Goal: Task Accomplishment & Management: Manage account settings

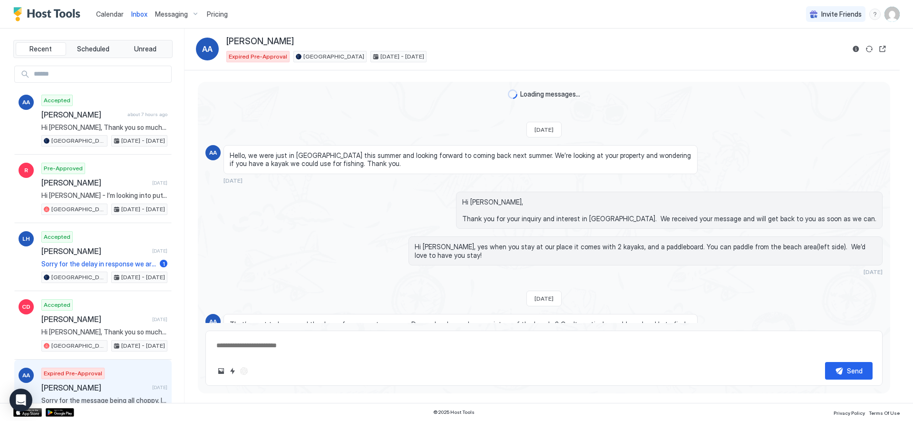
scroll to position [1215, 0]
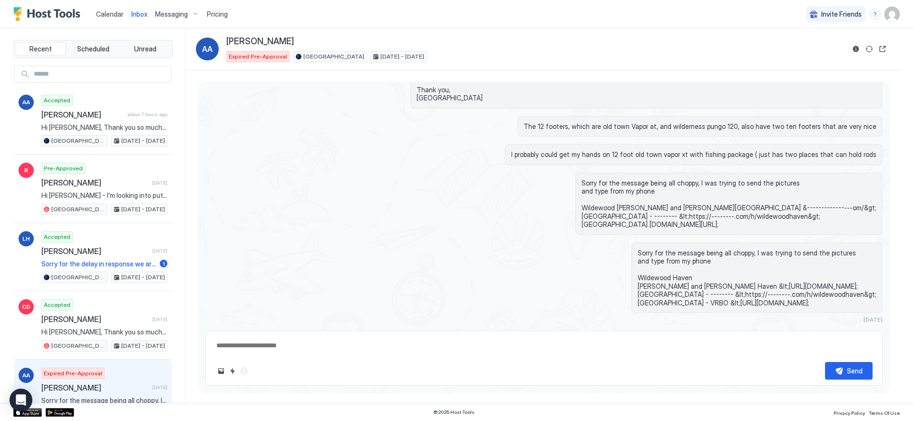
click at [114, 15] on span "Calendar" at bounding box center [110, 14] width 28 height 8
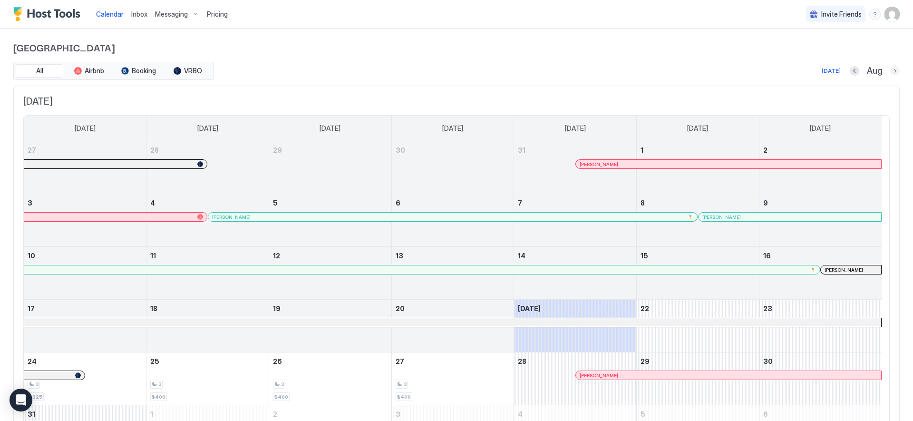
click at [890, 70] on button "Next month" at bounding box center [895, 71] width 10 height 10
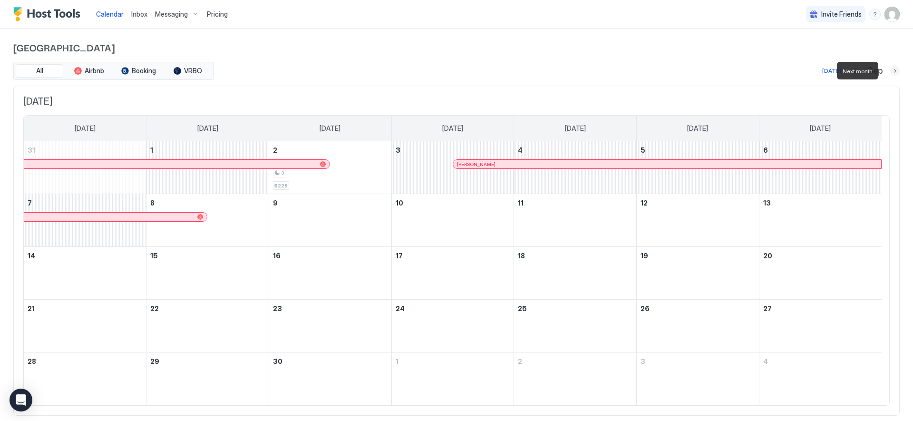
click at [890, 70] on button "Next month" at bounding box center [895, 71] width 10 height 10
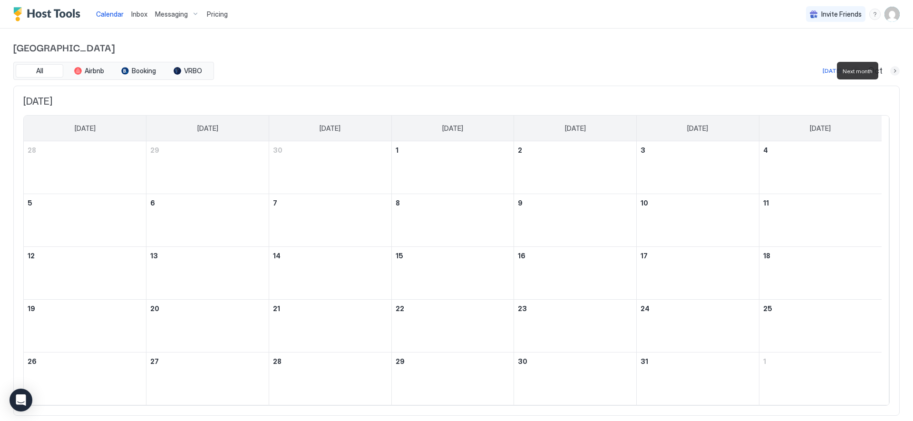
click at [890, 70] on button "Next month" at bounding box center [895, 71] width 10 height 10
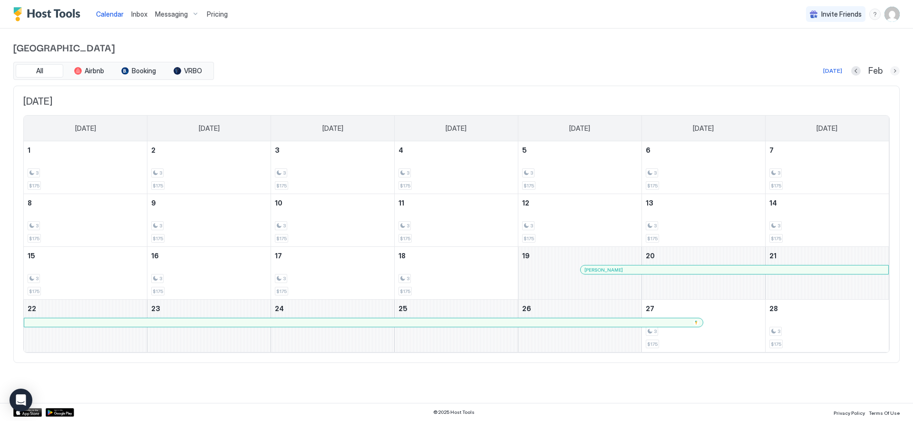
click at [895, 71] on button "Next month" at bounding box center [895, 71] width 10 height 10
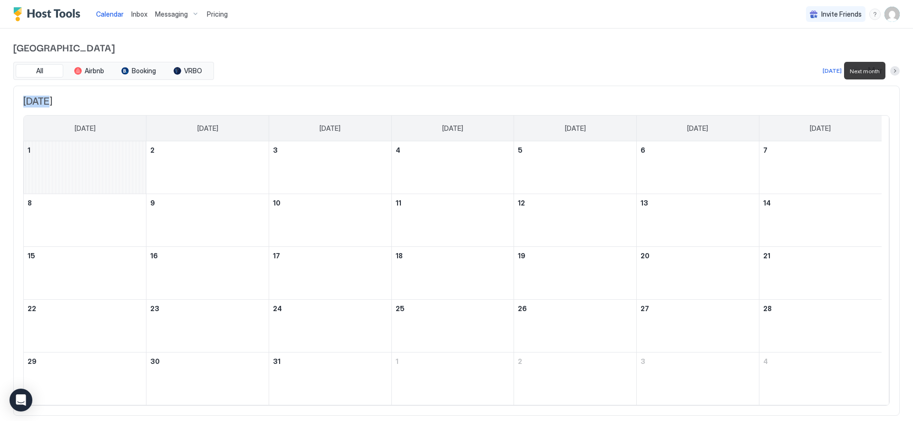
click at [895, 71] on div "Wildewood Haven All Airbnb Booking VRBO [DATE] Mar [DATE] [DATE] [DATE] [DATE] …" at bounding box center [456, 228] width 913 height 399
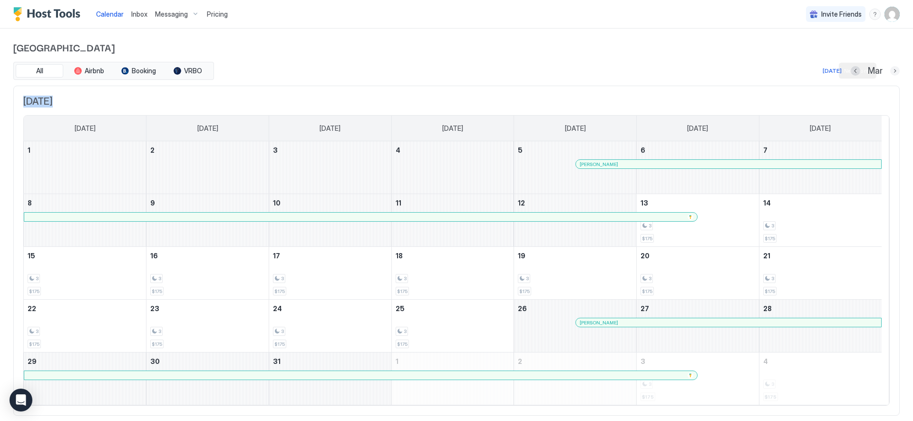
click at [890, 71] on button "Next month" at bounding box center [895, 71] width 10 height 10
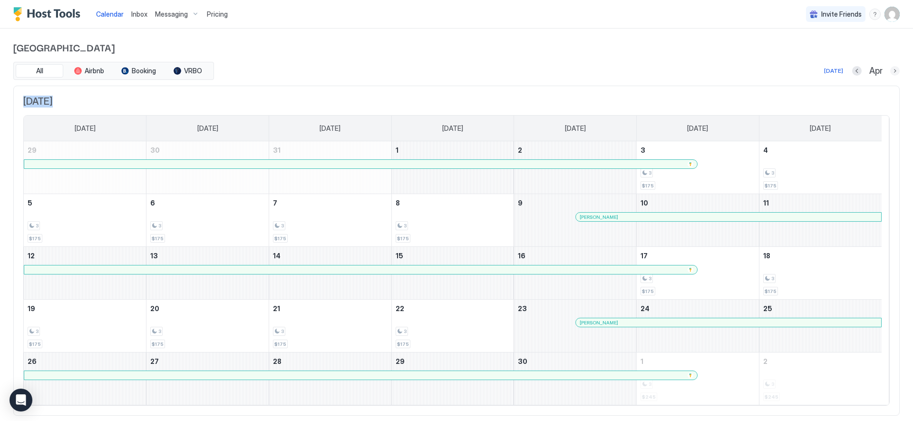
click at [890, 71] on button "Next month" at bounding box center [895, 71] width 10 height 10
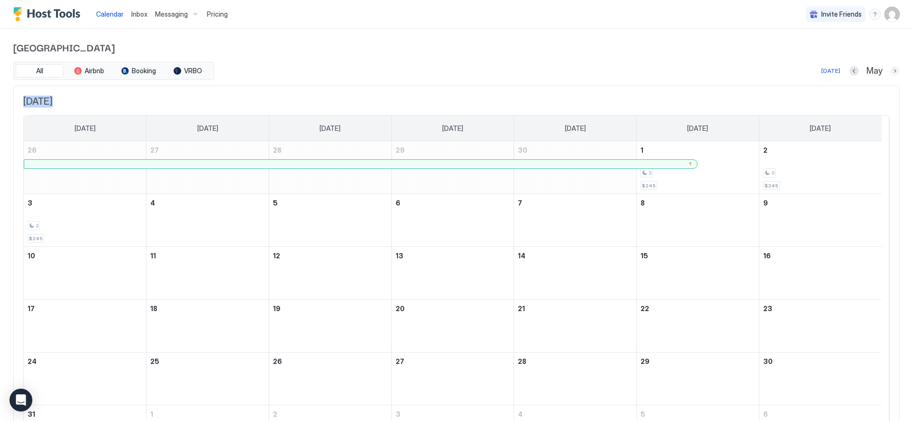
click at [890, 72] on button "Next month" at bounding box center [895, 71] width 10 height 10
click at [890, 74] on button "Next month" at bounding box center [895, 71] width 10 height 10
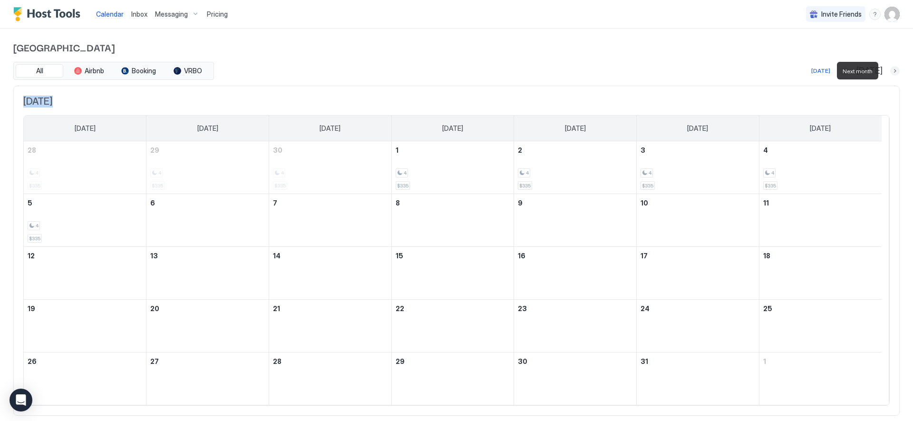
click at [890, 72] on button "Next month" at bounding box center [895, 71] width 10 height 10
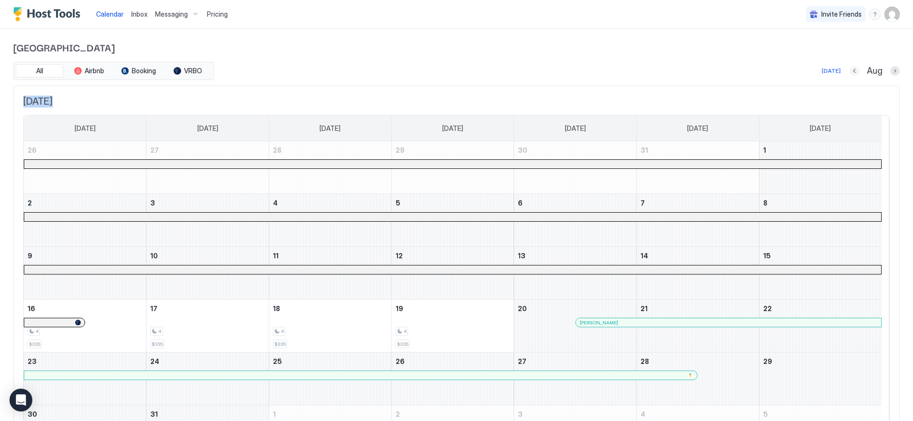
click at [850, 70] on button "Previous month" at bounding box center [855, 71] width 10 height 10
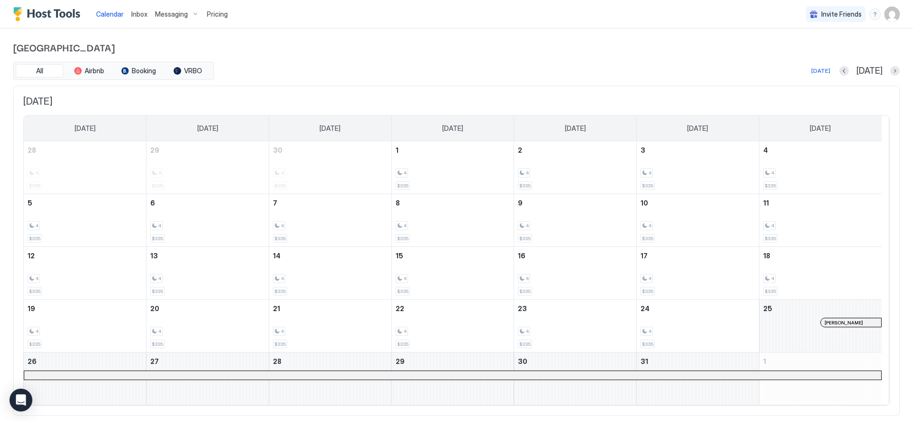
click at [857, 71] on div "[DATE]" at bounding box center [869, 71] width 60 height 11
click at [849, 70] on button "Previous month" at bounding box center [844, 71] width 10 height 10
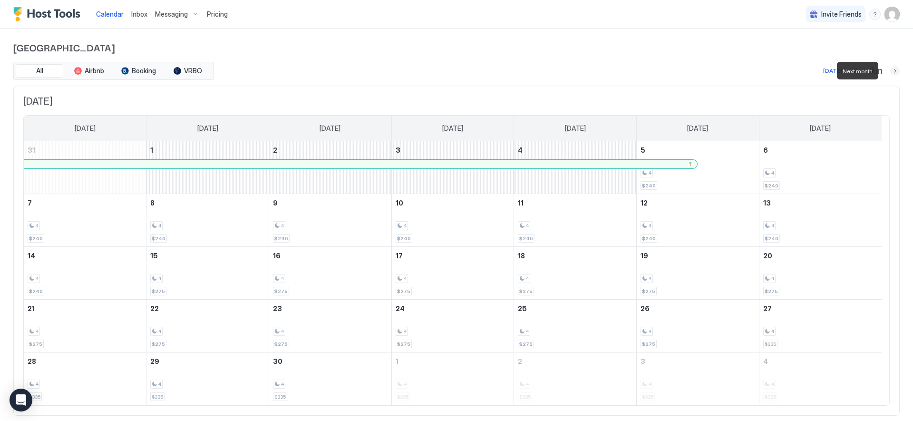
drag, startPoint x: 886, startPoint y: 71, endPoint x: 883, endPoint y: 95, distance: 23.9
click at [890, 71] on button "Next month" at bounding box center [895, 71] width 10 height 10
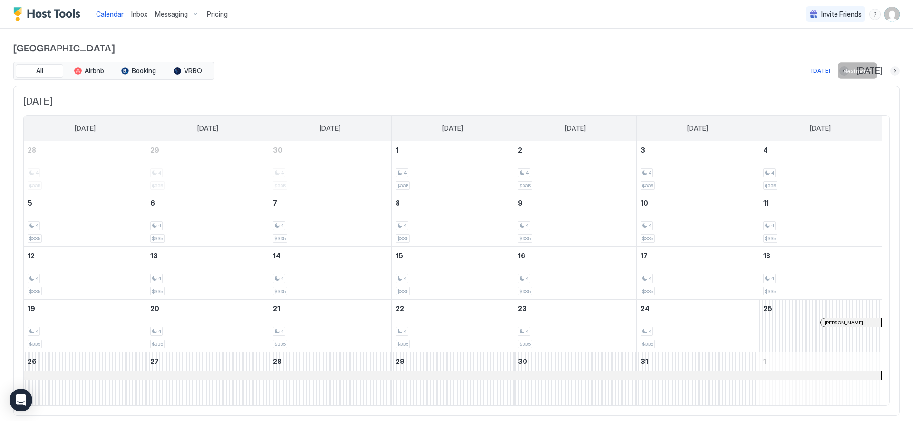
drag, startPoint x: 886, startPoint y: 71, endPoint x: 875, endPoint y: 100, distance: 31.2
click at [890, 71] on button "Next month" at bounding box center [895, 71] width 10 height 10
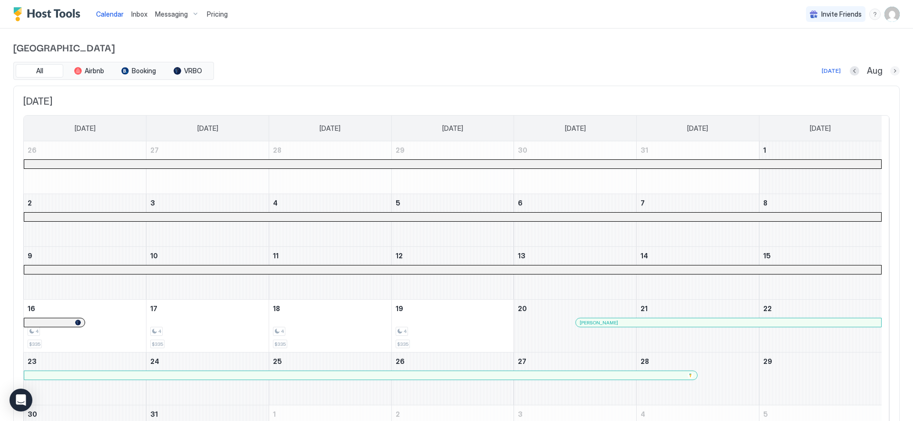
click at [890, 71] on button "Next month" at bounding box center [895, 71] width 10 height 10
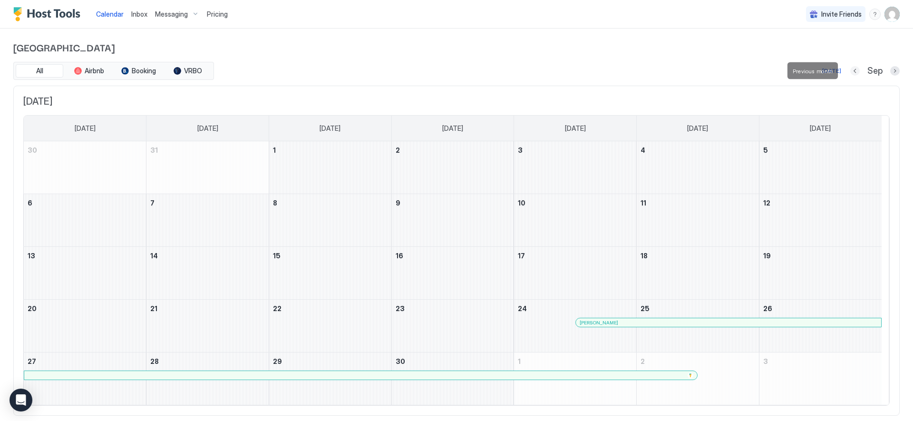
click at [850, 68] on button "Previous month" at bounding box center [855, 71] width 10 height 10
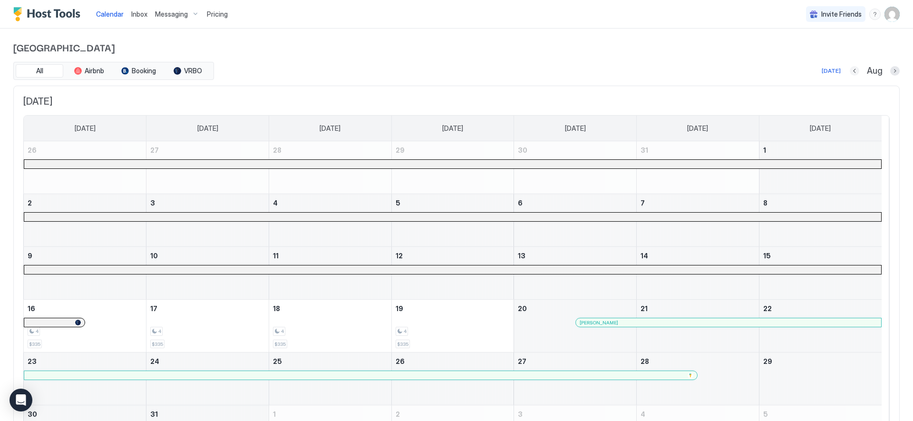
click at [850, 72] on button "Previous month" at bounding box center [855, 71] width 10 height 10
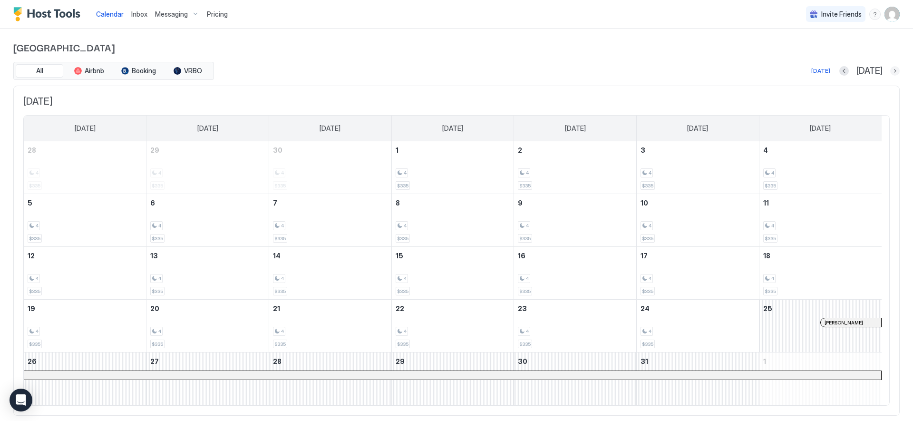
click at [890, 70] on button "Next month" at bounding box center [895, 71] width 10 height 10
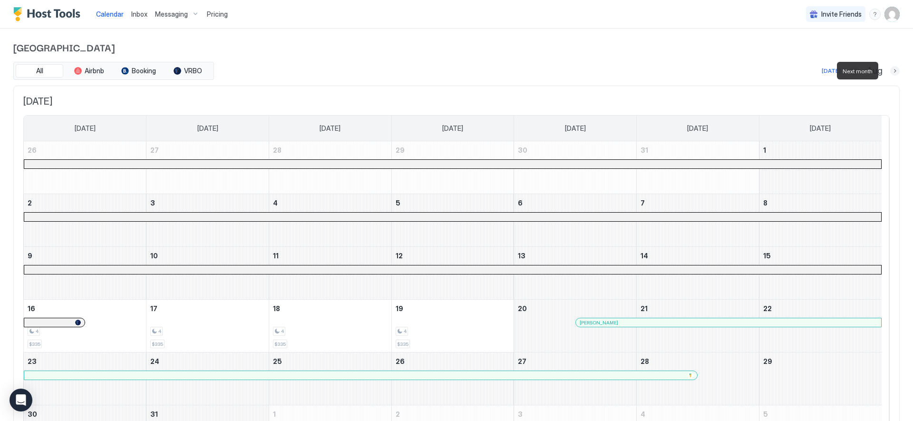
click at [890, 71] on button "Next month" at bounding box center [895, 71] width 10 height 10
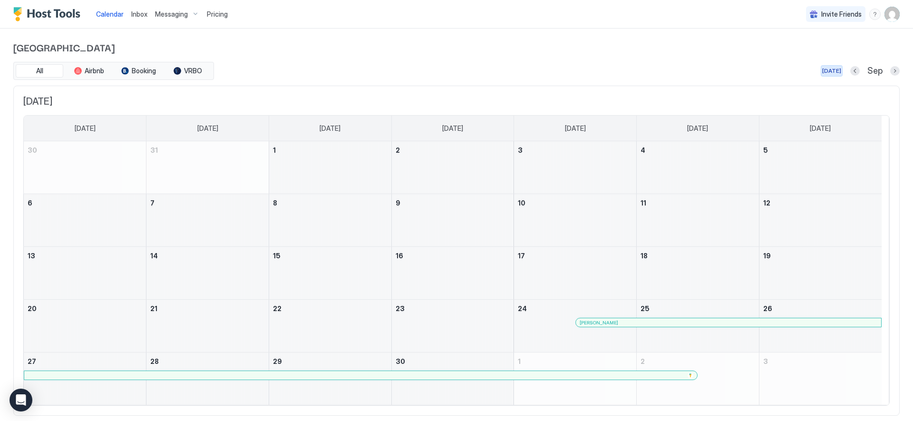
click at [831, 69] on div "[DATE]" at bounding box center [831, 71] width 19 height 9
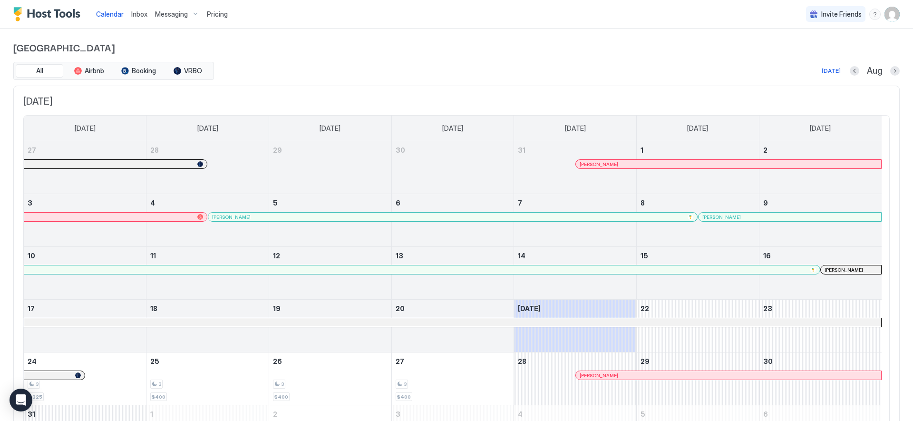
click at [887, 17] on img "User profile" at bounding box center [892, 14] width 15 height 15
click at [815, 57] on div "Settings" at bounding box center [831, 53] width 121 height 17
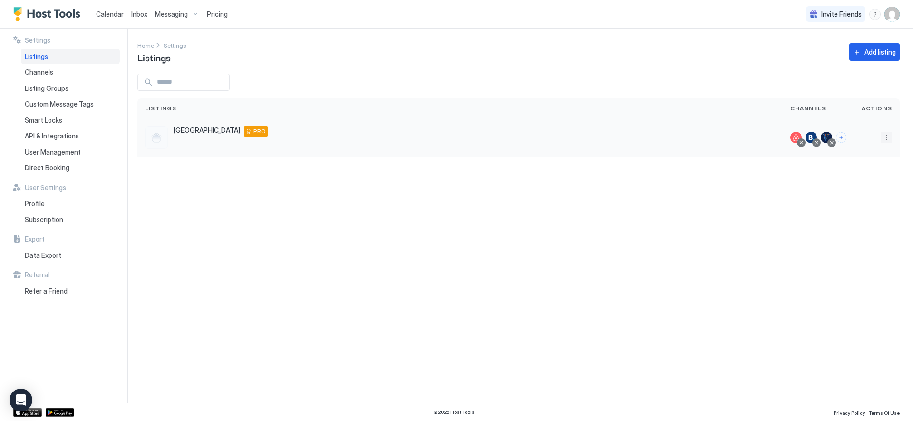
click at [887, 141] on button "More options" at bounding box center [886, 137] width 11 height 11
click at [870, 181] on span "Listing Settings" at bounding box center [865, 181] width 42 height 7
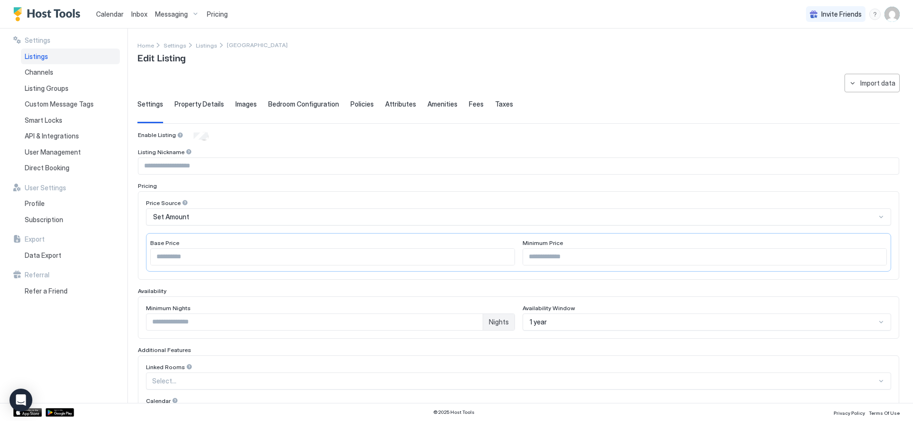
click at [876, 323] on div "1 year" at bounding box center [707, 321] width 369 height 17
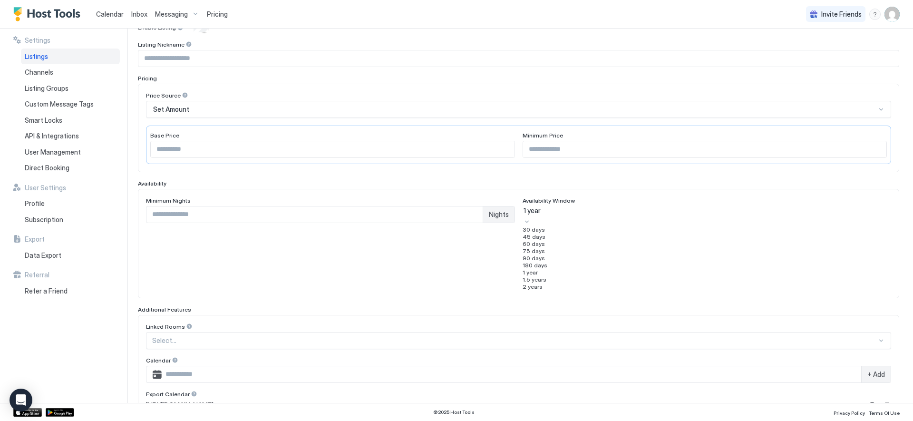
scroll to position [13, 0]
click at [556, 283] on div "1.5 years" at bounding box center [707, 279] width 369 height 7
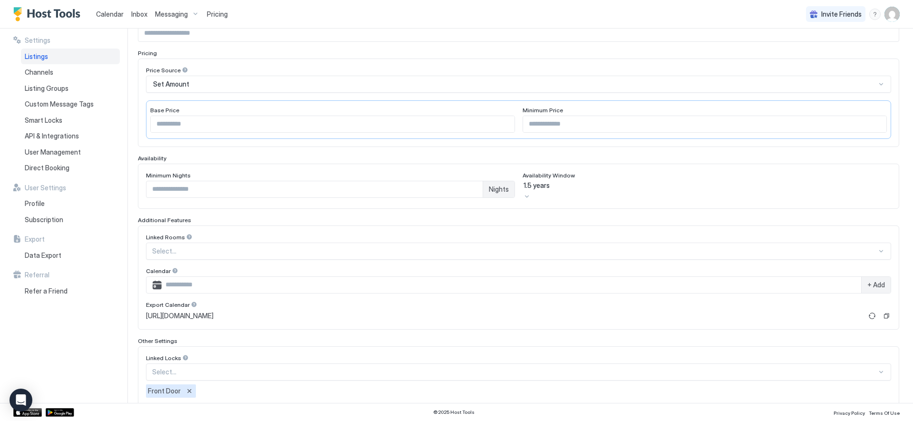
scroll to position [186, 0]
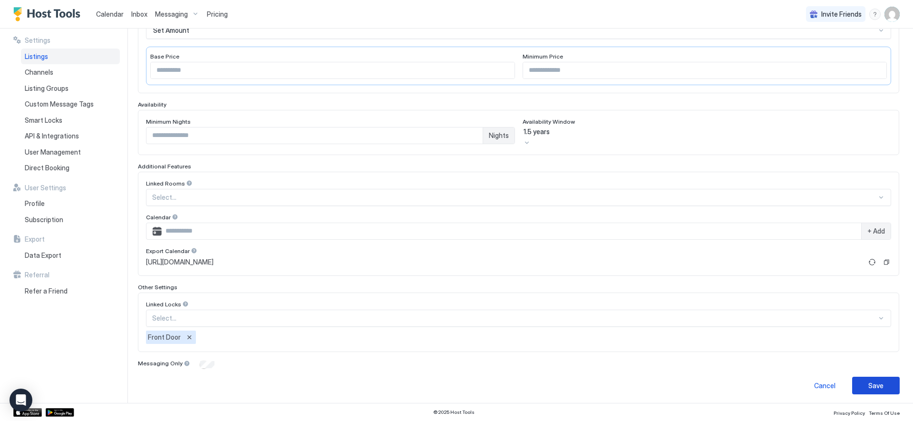
click at [874, 384] on div "Save" at bounding box center [875, 385] width 15 height 10
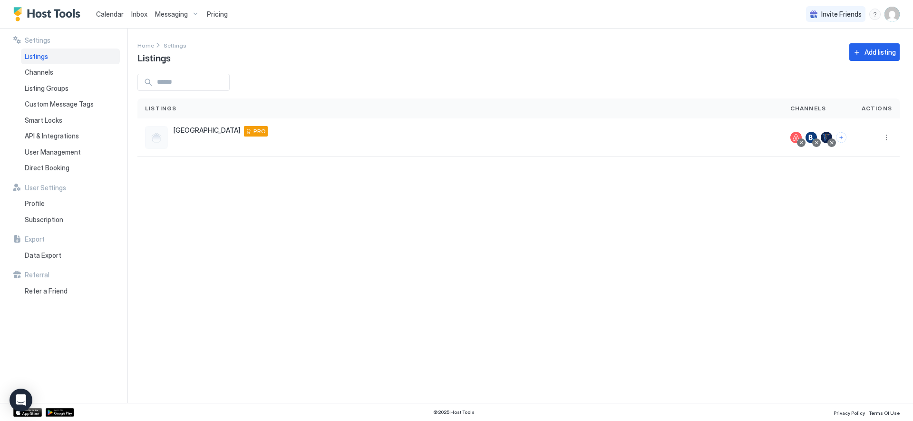
click at [117, 14] on span "Calendar" at bounding box center [110, 14] width 28 height 8
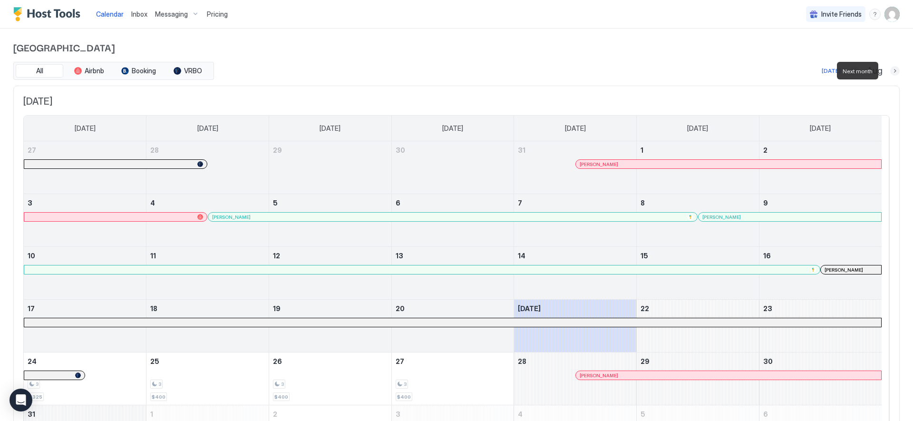
click at [890, 70] on button "Next month" at bounding box center [895, 71] width 10 height 10
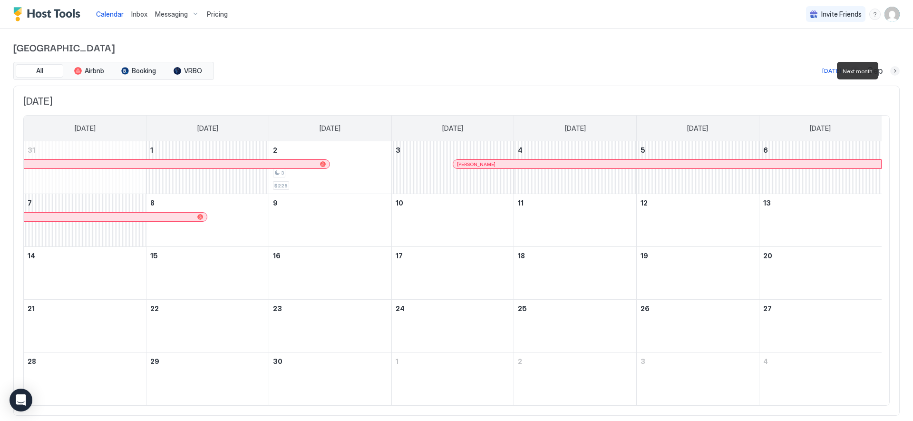
click at [890, 70] on button "Next month" at bounding box center [895, 71] width 10 height 10
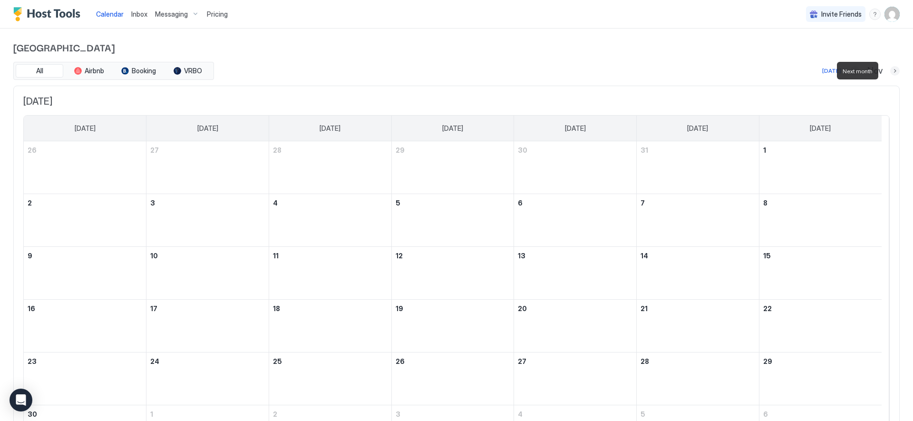
click at [890, 71] on button "Next month" at bounding box center [895, 71] width 10 height 10
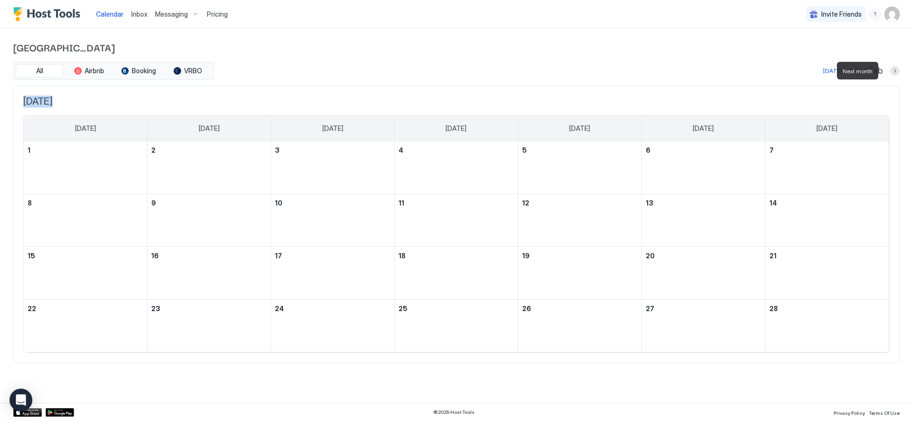
click at [887, 71] on div "Feb" at bounding box center [875, 71] width 49 height 11
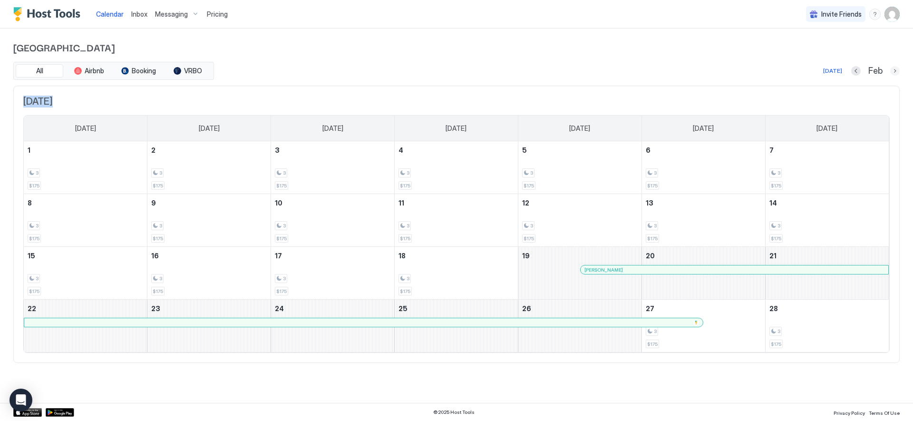
click at [893, 71] on button "Next month" at bounding box center [895, 71] width 10 height 10
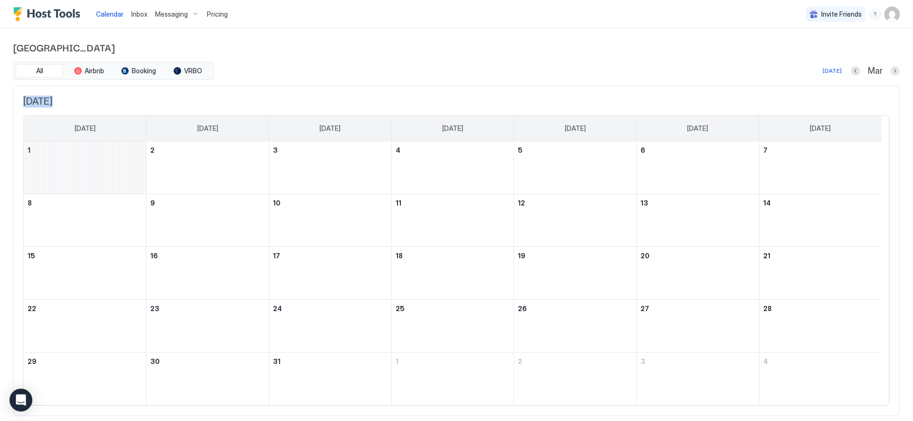
click at [893, 71] on div "Wildewood Haven All Airbnb Booking VRBO [DATE] Mar [DATE] [DATE] [DATE] [DATE] …" at bounding box center [456, 228] width 913 height 399
click at [890, 70] on button "Next month" at bounding box center [895, 71] width 10 height 10
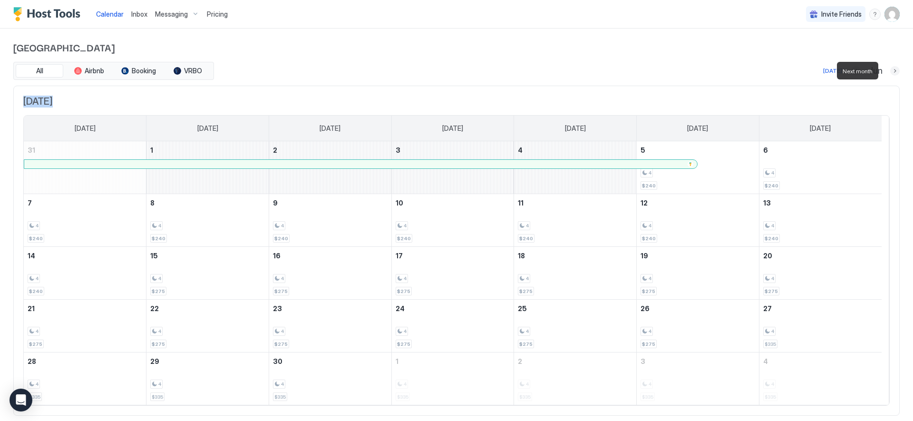
click at [890, 70] on button "Next month" at bounding box center [895, 71] width 10 height 10
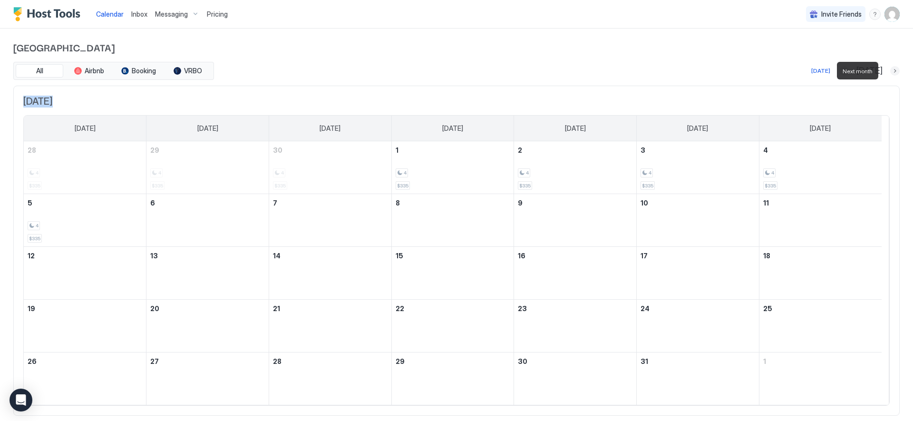
click at [890, 70] on button "Next month" at bounding box center [895, 71] width 10 height 10
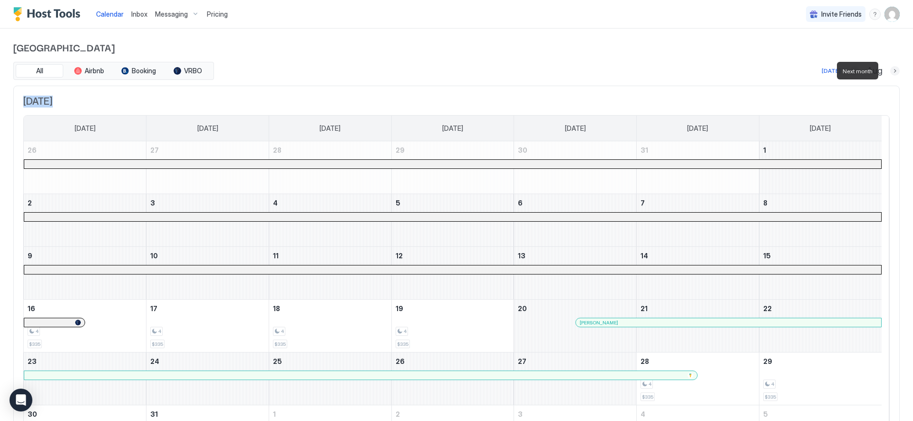
click at [890, 72] on button "Next month" at bounding box center [895, 71] width 10 height 10
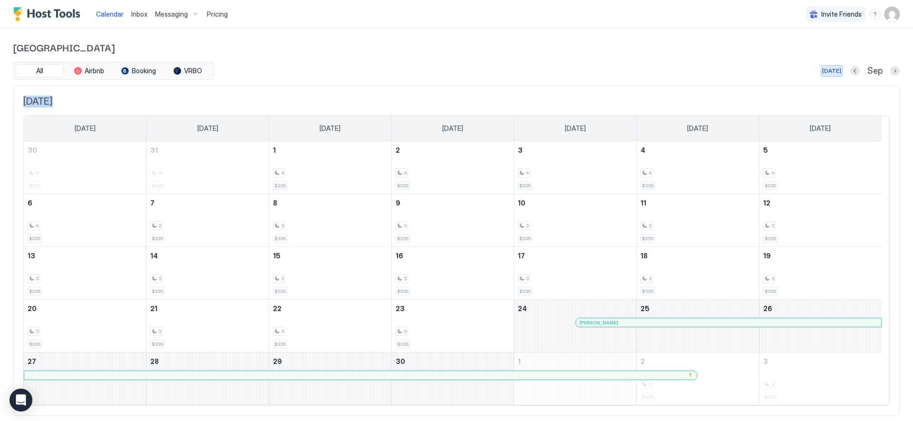
click at [827, 73] on div "[DATE]" at bounding box center [831, 71] width 19 height 9
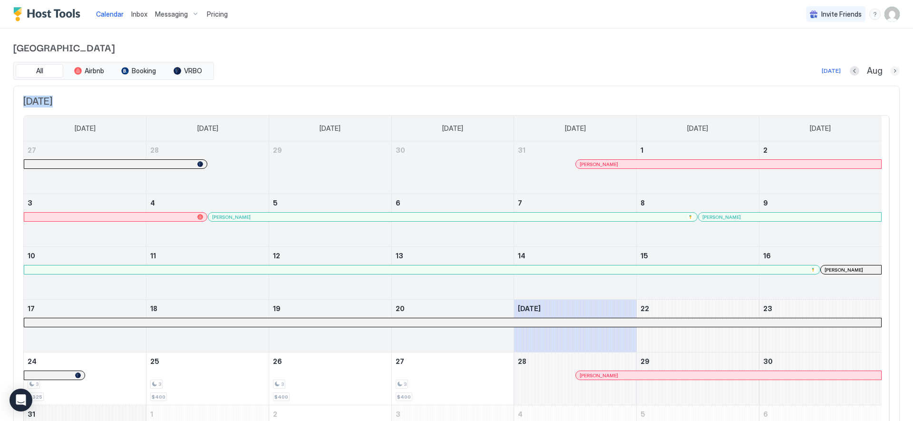
click at [890, 72] on button "Next month" at bounding box center [895, 71] width 10 height 10
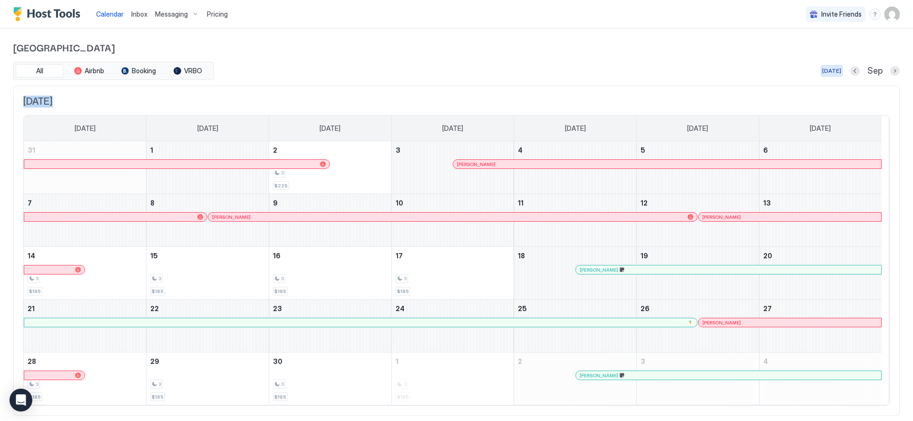
click at [828, 71] on div "[DATE]" at bounding box center [831, 71] width 19 height 9
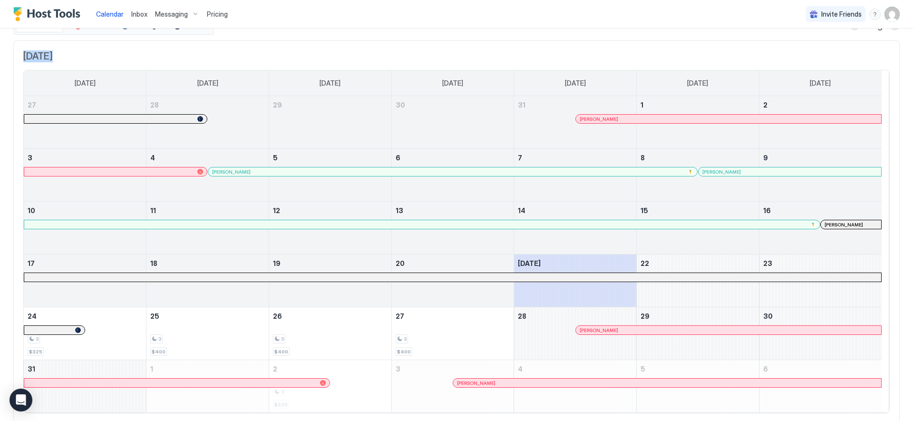
scroll to position [76, 0]
